Goal: Task Accomplishment & Management: Manage account settings

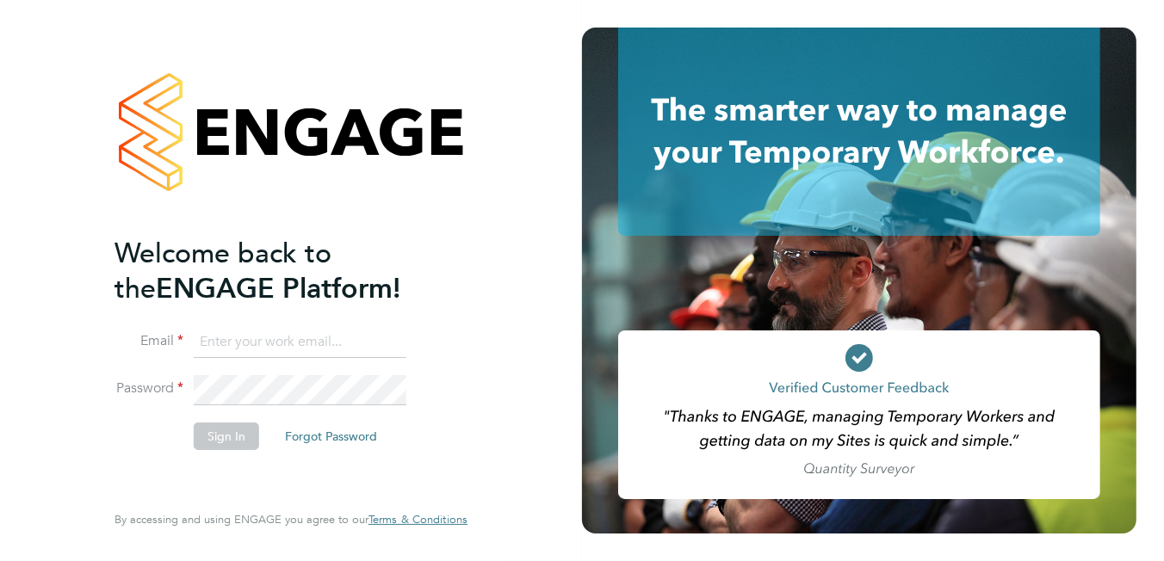
type input "brooke.m@net-temps.co.uk"
click at [194, 426] on button "Sign In" at bounding box center [226, 437] width 65 height 28
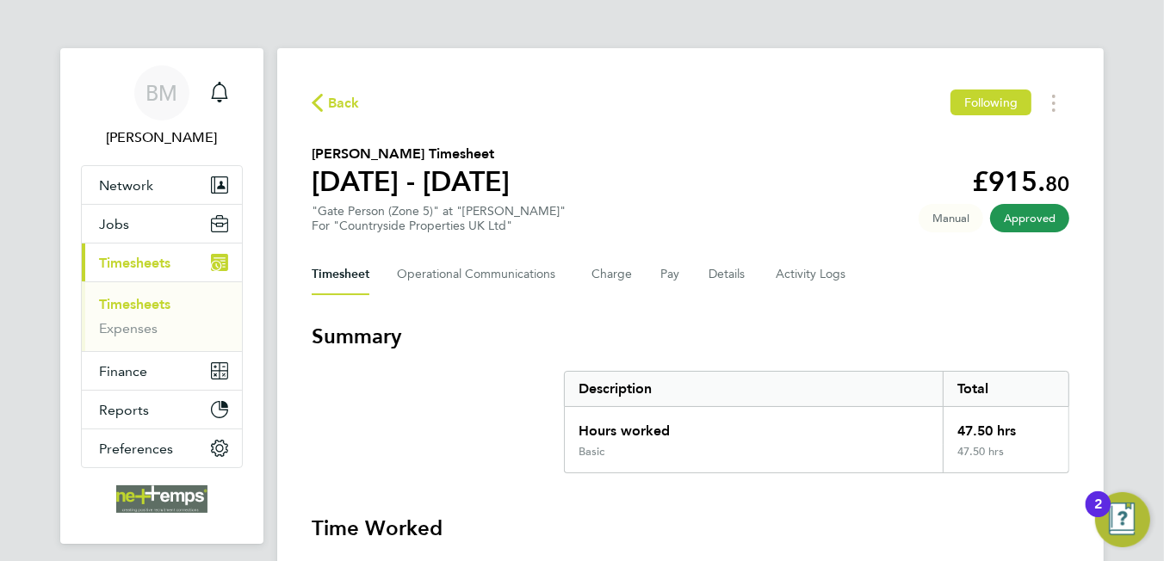
click at [328, 94] on span "Back" at bounding box center [344, 103] width 32 height 21
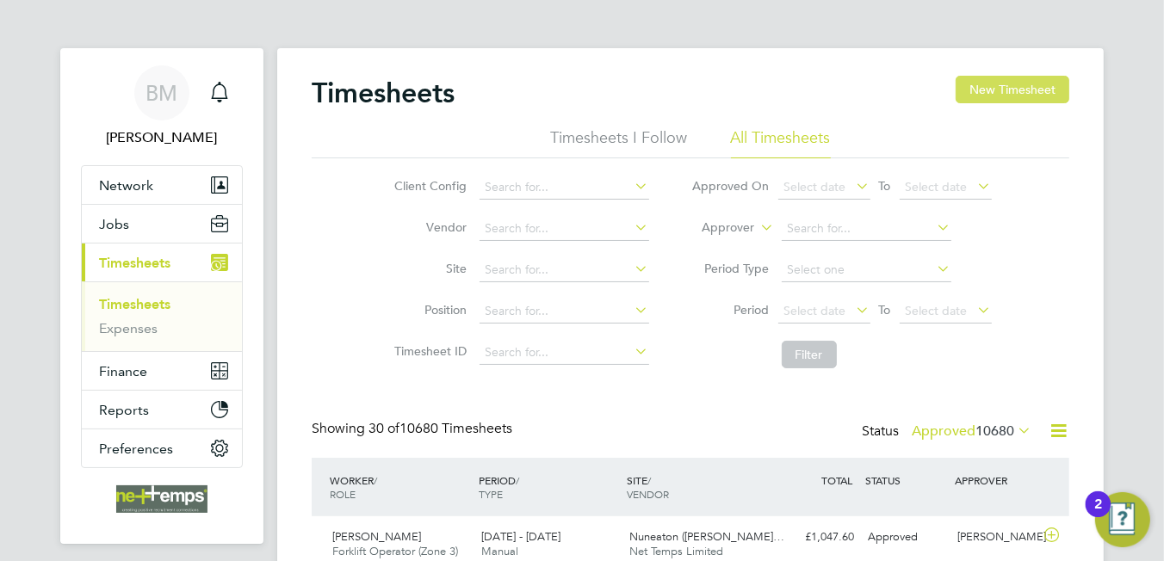
click at [993, 90] on button "New Timesheet" at bounding box center [1012, 90] width 114 height 28
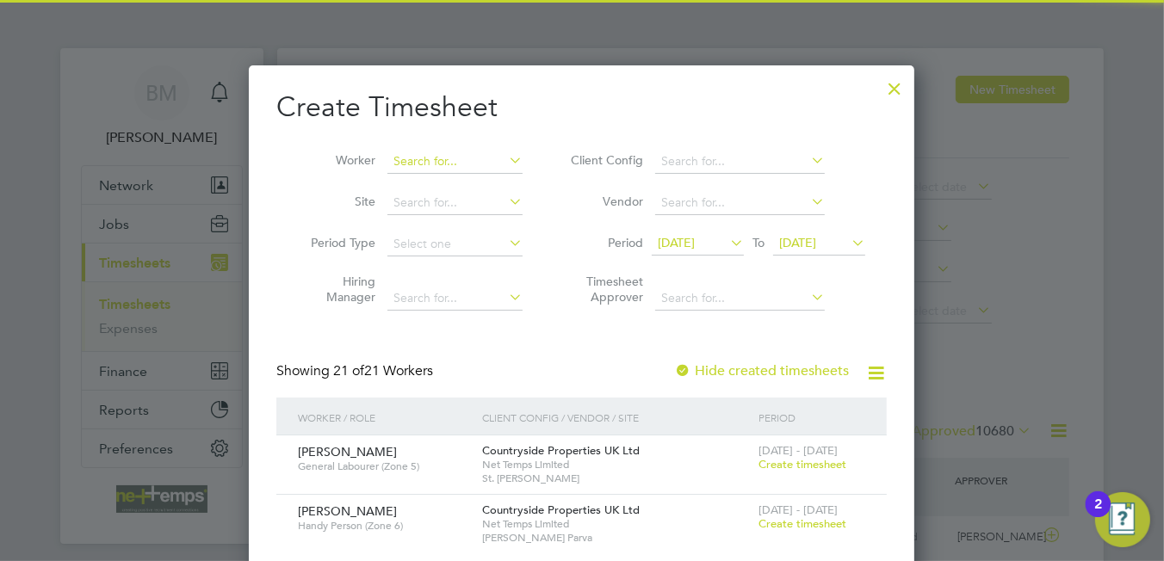
click at [403, 158] on input at bounding box center [454, 162] width 135 height 24
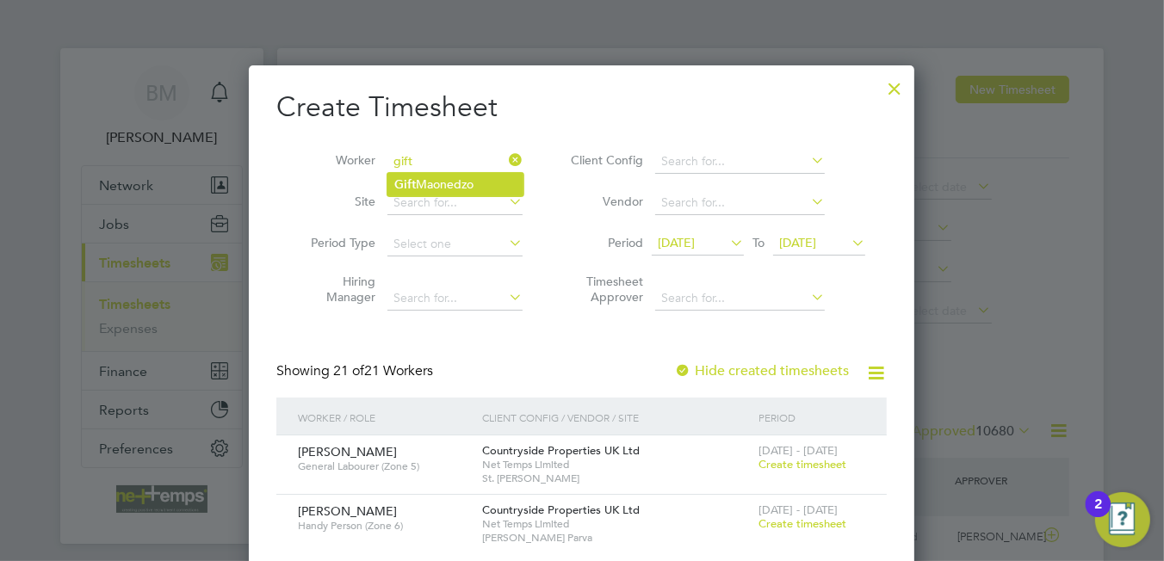
click at [423, 188] on li "Gift Maonedzo" at bounding box center [455, 184] width 136 height 23
type input "Gift Maonedzo"
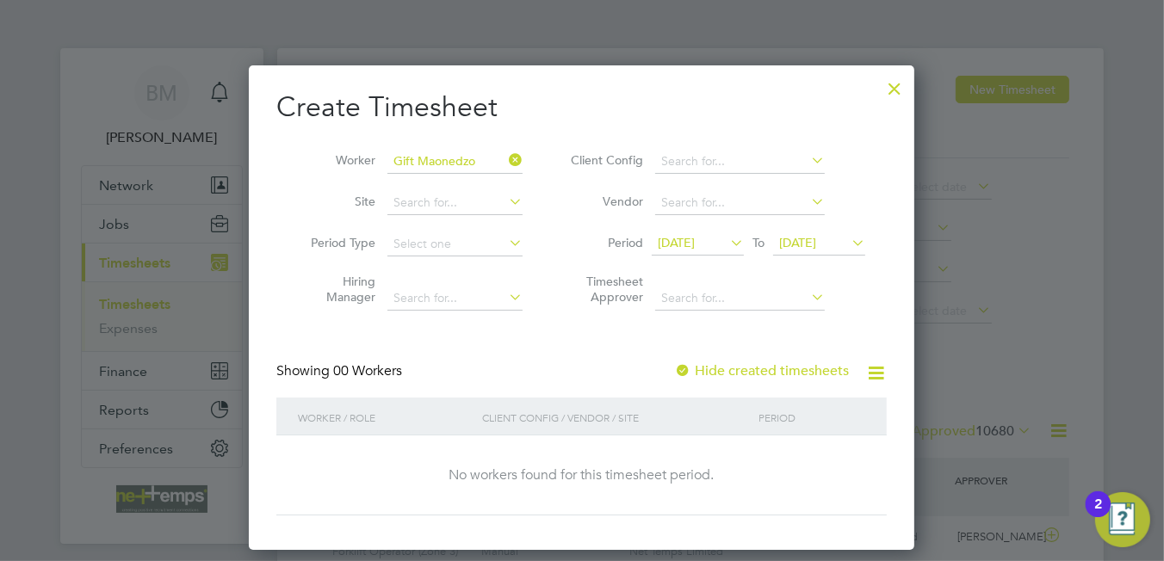
click at [781, 374] on label "Hide created timesheets" at bounding box center [761, 370] width 175 height 17
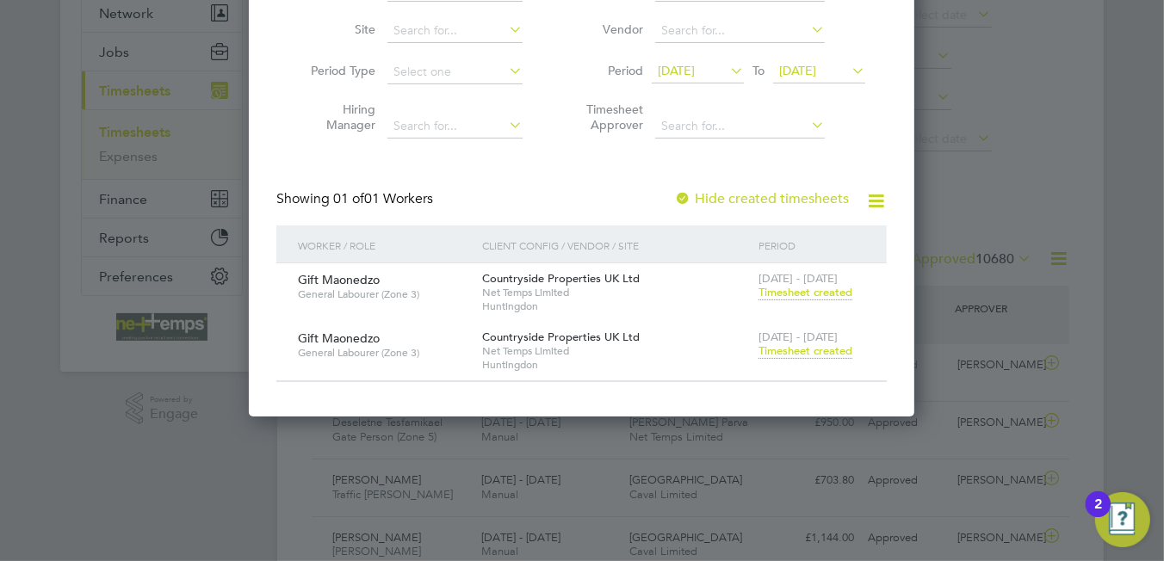
click at [822, 355] on span "Timesheet created" at bounding box center [805, 350] width 94 height 15
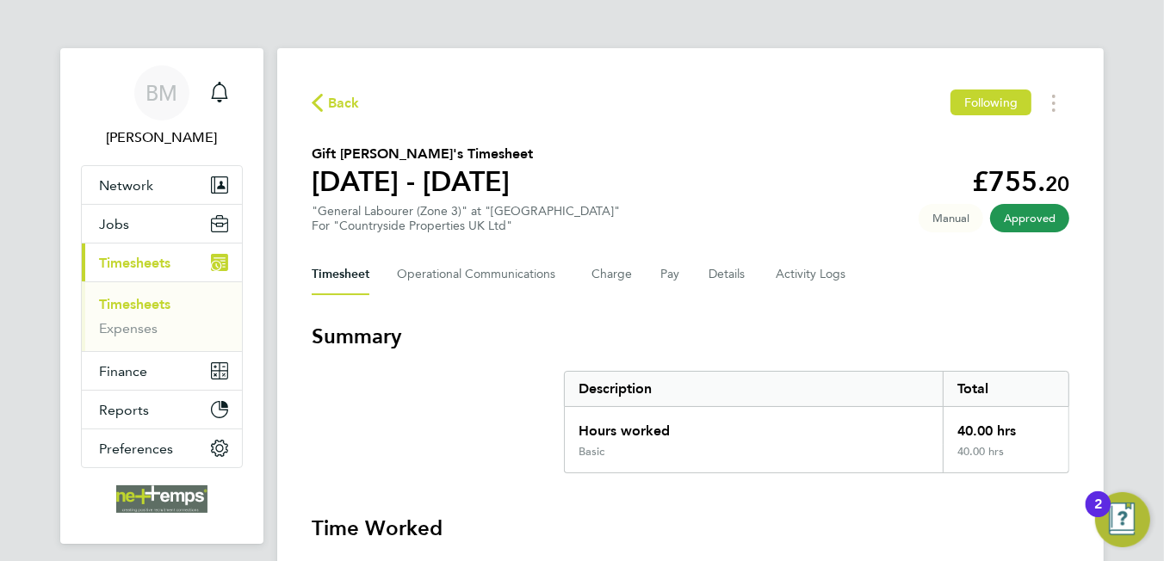
click at [319, 107] on icon "button" at bounding box center [317, 103] width 11 height 18
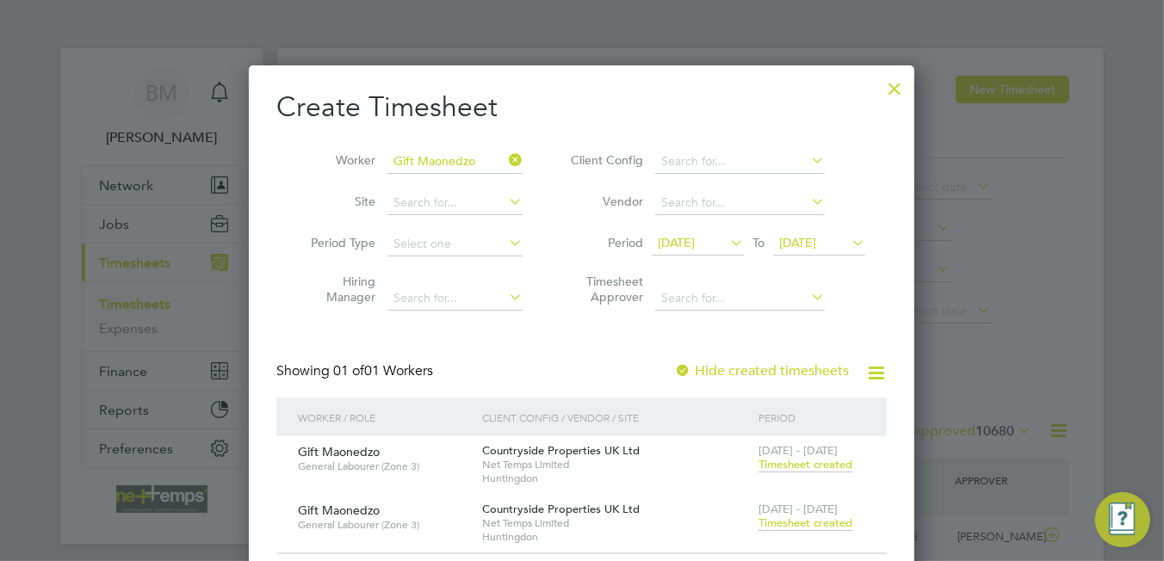
click at [888, 88] on div at bounding box center [894, 84] width 31 height 31
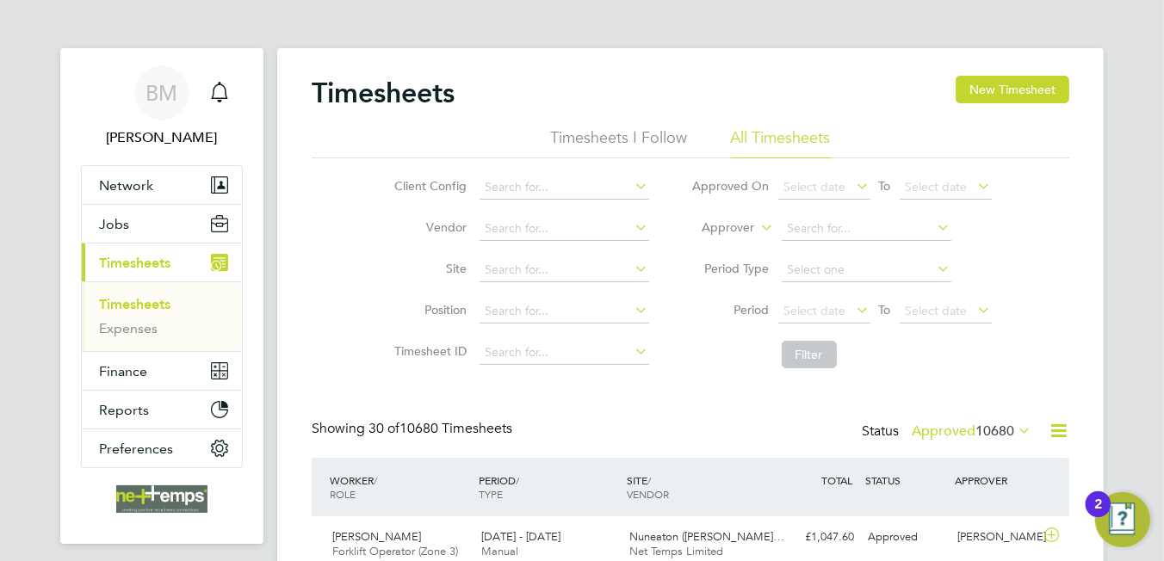
click at [137, 299] on link "Timesheets" at bounding box center [134, 304] width 71 height 16
click at [151, 306] on link "Timesheets" at bounding box center [134, 304] width 71 height 16
click at [152, 306] on link "Timesheets" at bounding box center [134, 304] width 71 height 16
click at [155, 303] on link "Timesheets" at bounding box center [134, 304] width 71 height 16
click at [1050, 426] on icon at bounding box center [1059, 431] width 22 height 22
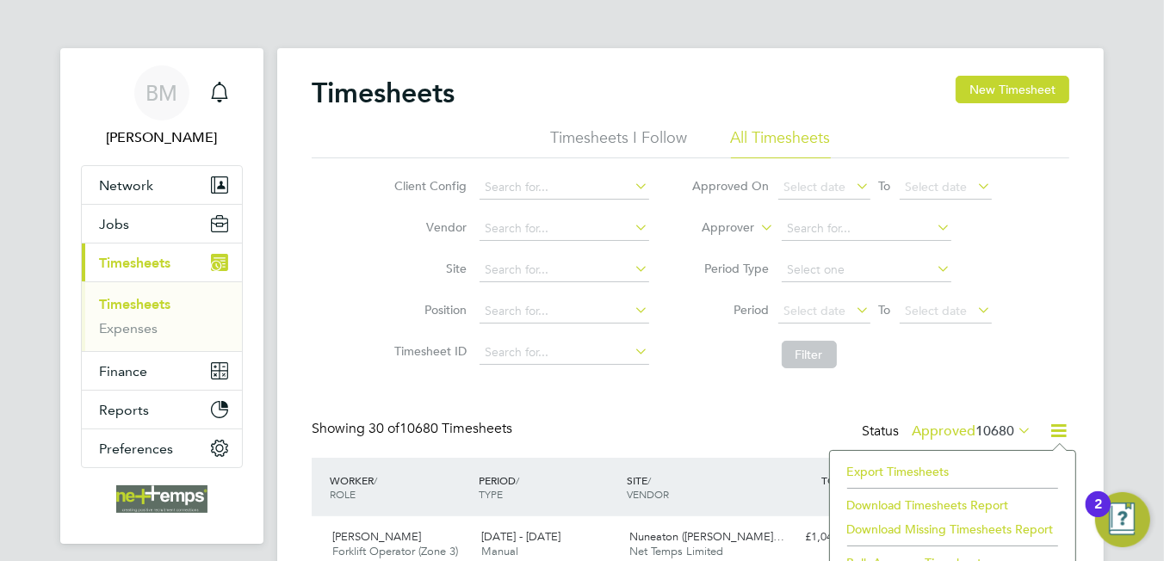
click at [935, 466] on li "Export Timesheets" at bounding box center [952, 472] width 228 height 24
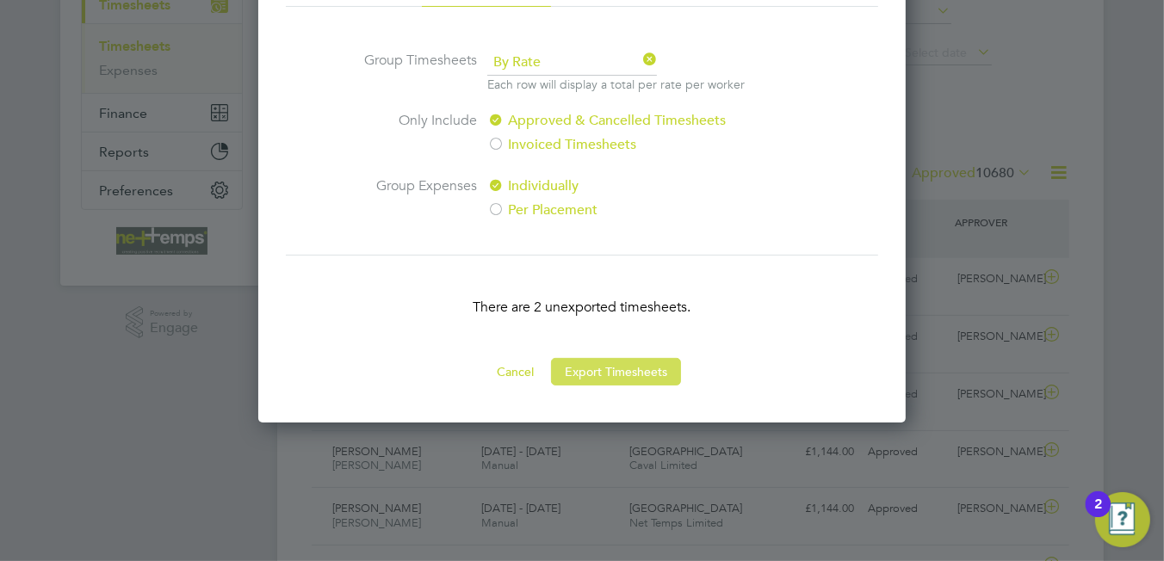
click at [649, 376] on button "Export Timesheets" at bounding box center [616, 372] width 130 height 28
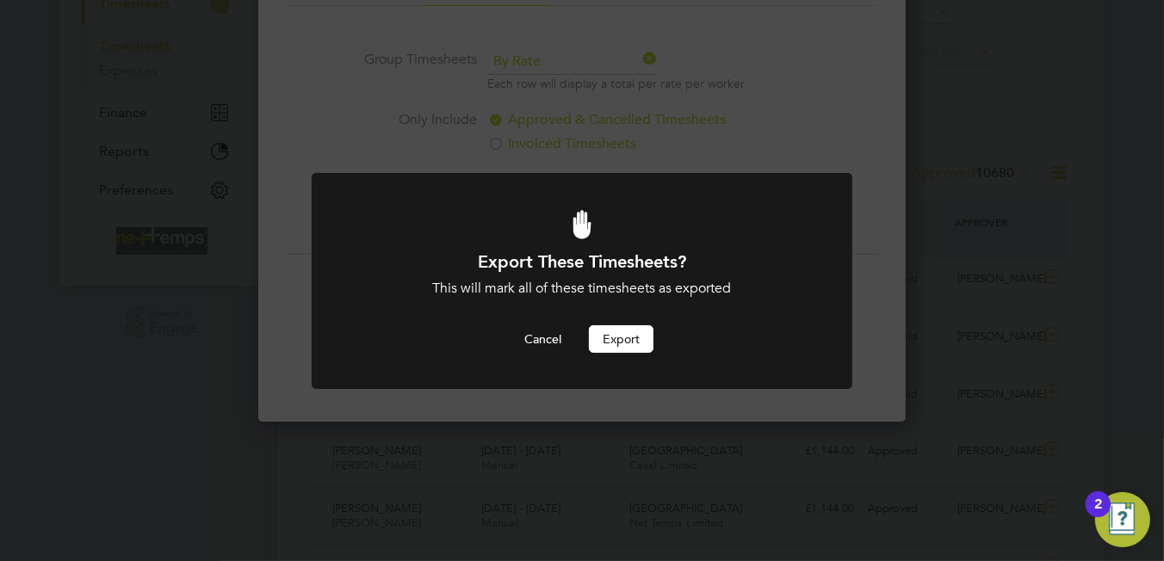
click at [634, 336] on button "Export" at bounding box center [621, 339] width 65 height 28
